Goal: Communication & Community: Share content

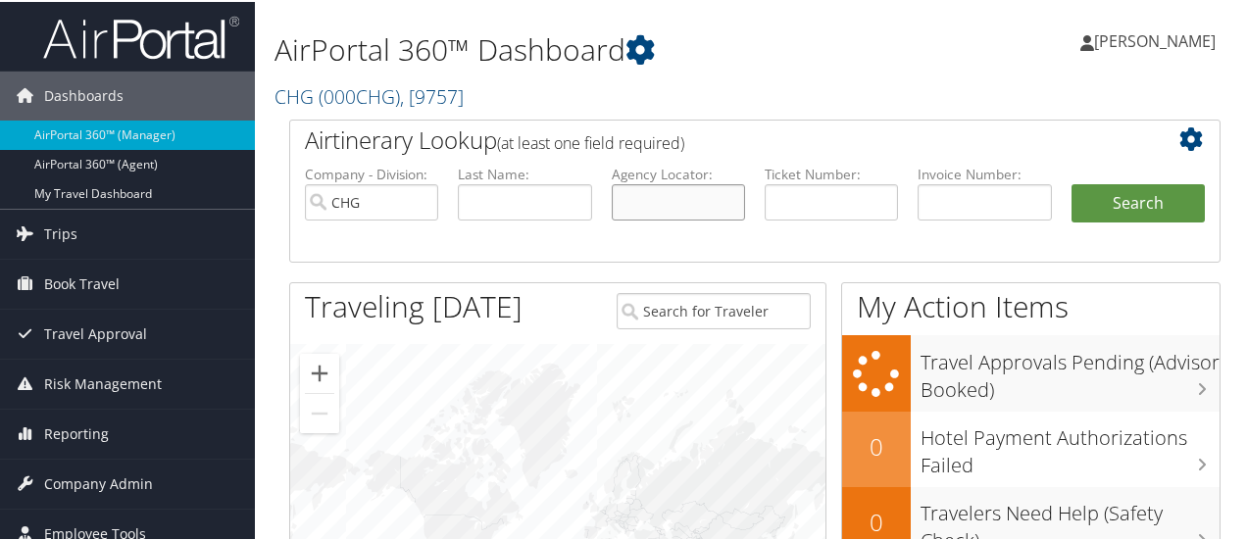
click at [676, 203] on input "text" at bounding box center [678, 200] width 133 height 36
type input "mezbwu"
click at [1071, 182] on button "Search" at bounding box center [1137, 201] width 133 height 39
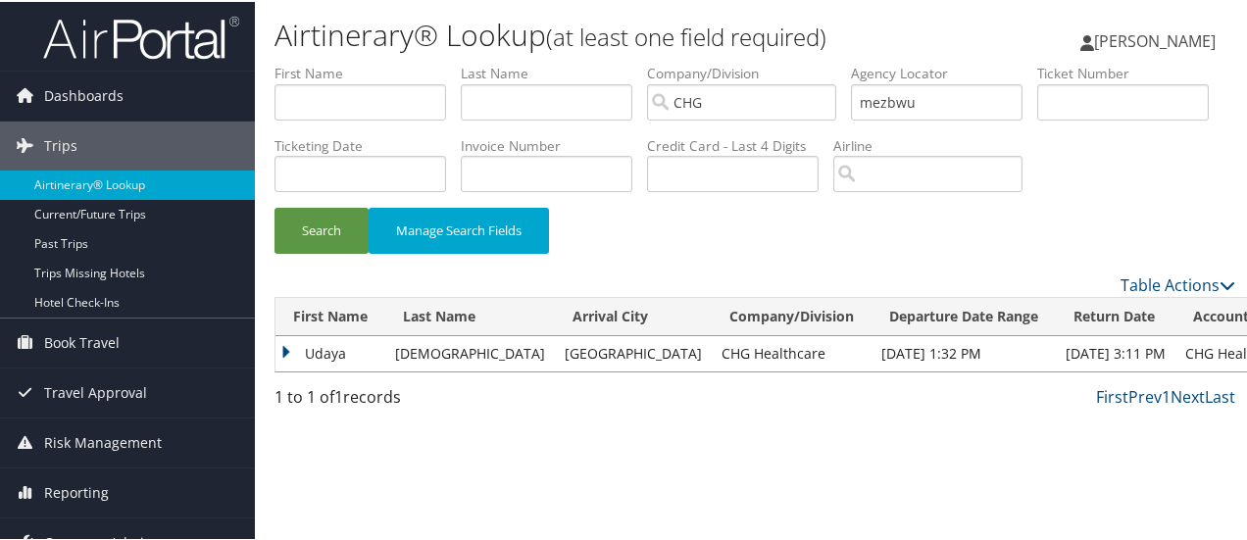
click at [281, 369] on td "Udaya" at bounding box center [330, 351] width 110 height 35
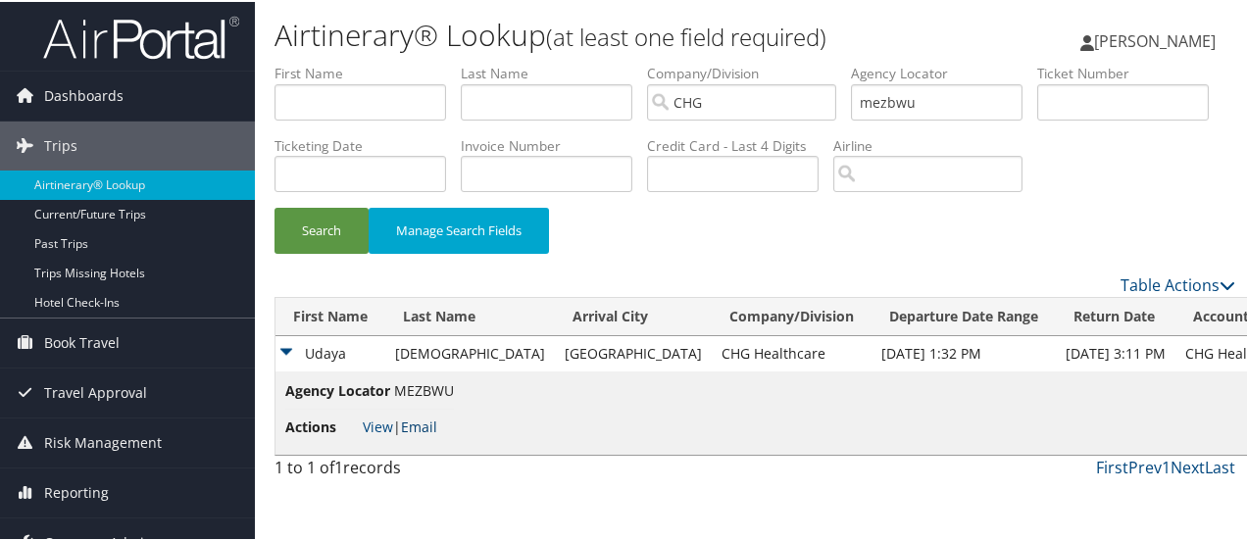
click at [424, 434] on link "Email" at bounding box center [419, 425] width 36 height 19
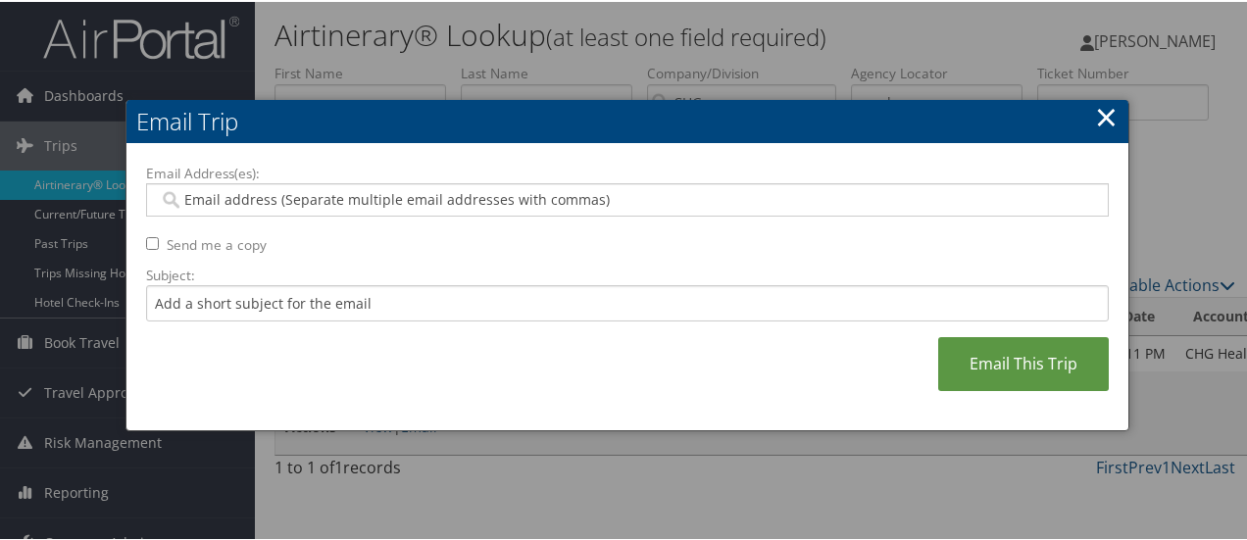
click at [375, 188] on input "Email Address(es):" at bounding box center [628, 198] width 938 height 20
type input "c"
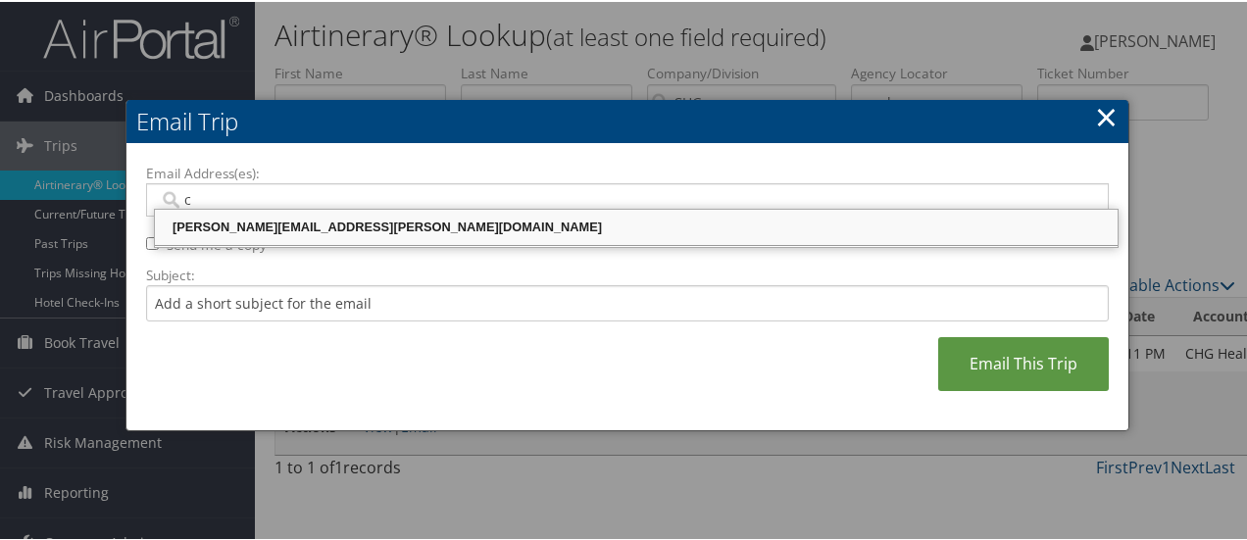
click at [395, 221] on div "CELESTE.PORTER@CHGHEALTHCARE.COM" at bounding box center [636, 226] width 957 height 20
type input "CELESTE.PORTER@CHGHEALTHCARE.COM"
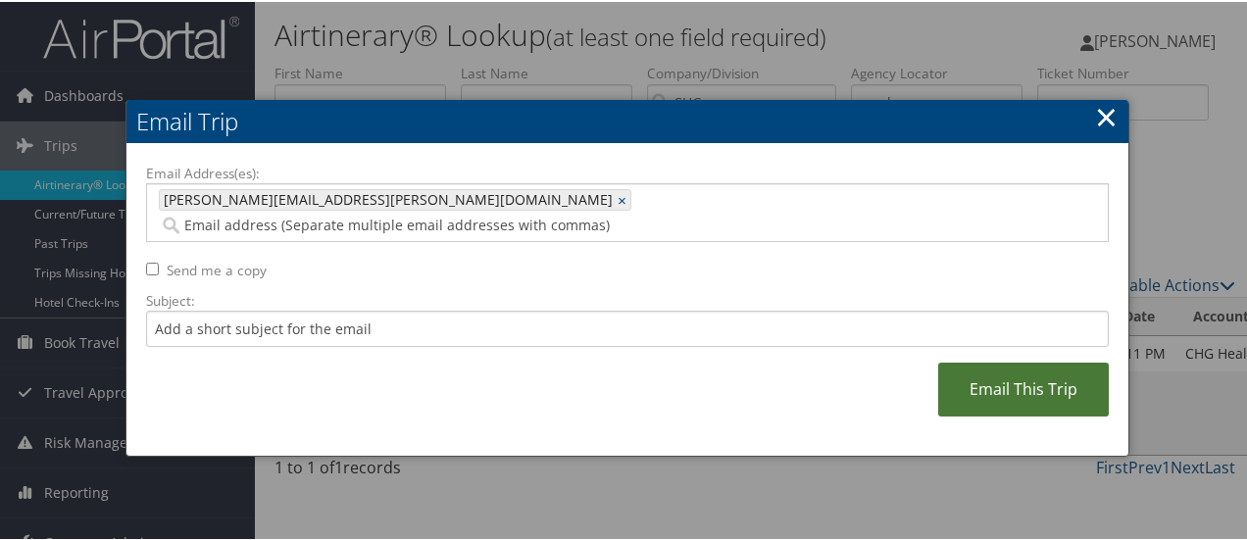
click at [968, 366] on link "Email This Trip" at bounding box center [1023, 388] width 171 height 54
